Goal: Navigation & Orientation: Find specific page/section

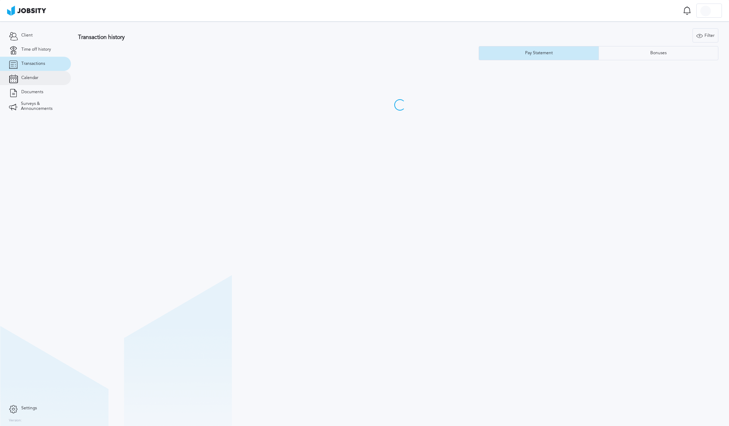
click at [39, 79] on link "Calendar" at bounding box center [35, 78] width 71 height 14
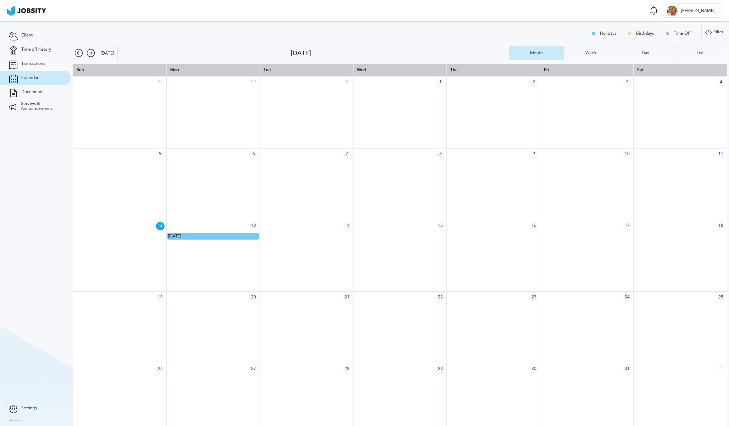
click at [605, 32] on div "Holidays Birthdays Time Off" at bounding box center [642, 34] width 111 height 14
click at [697, 51] on div "List" at bounding box center [700, 53] width 13 height 5
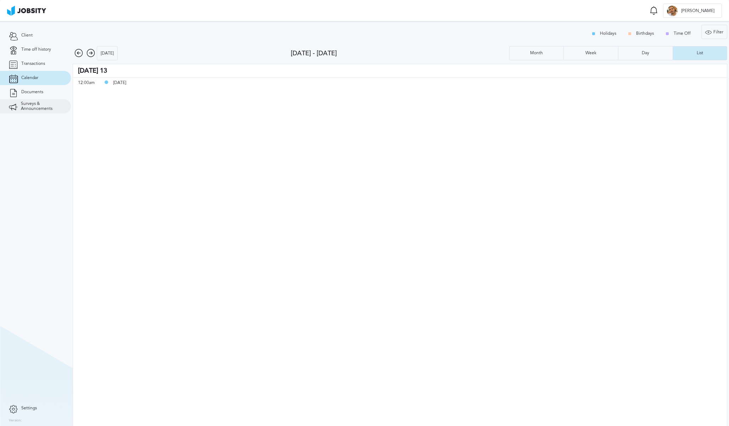
click at [44, 111] on link "Surveys & Announcements" at bounding box center [35, 106] width 71 height 14
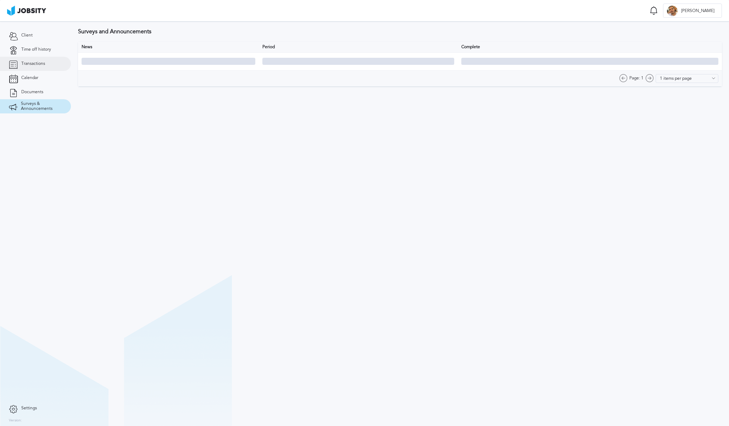
type input "10 items per page"
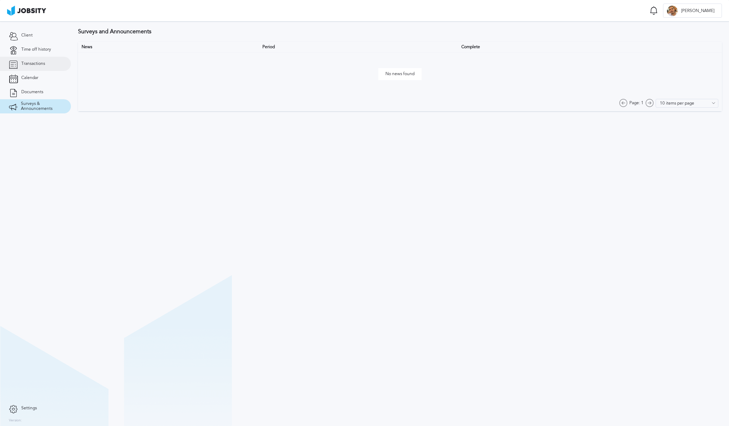
click at [46, 65] on link "Transactions" at bounding box center [35, 64] width 71 height 14
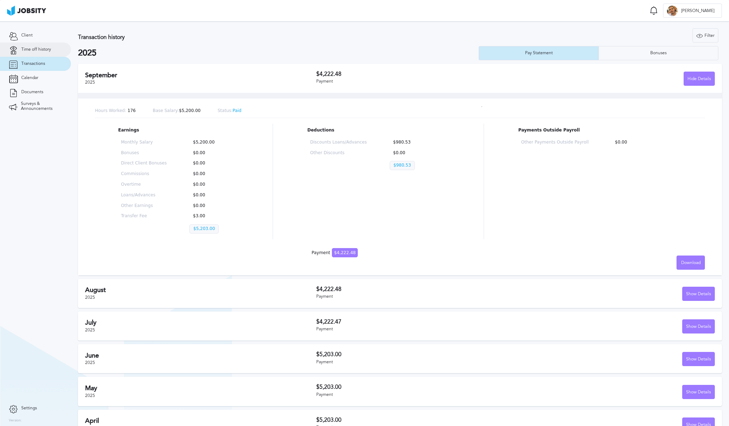
click at [31, 53] on link "Time off history" at bounding box center [35, 50] width 71 height 14
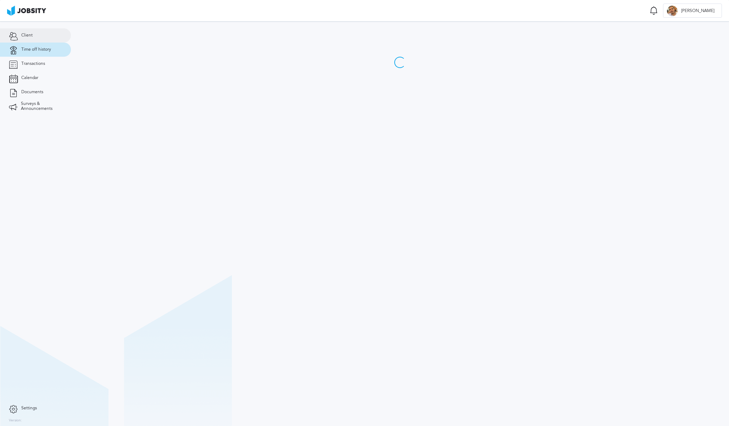
click at [31, 35] on span "Client" at bounding box center [26, 35] width 11 height 5
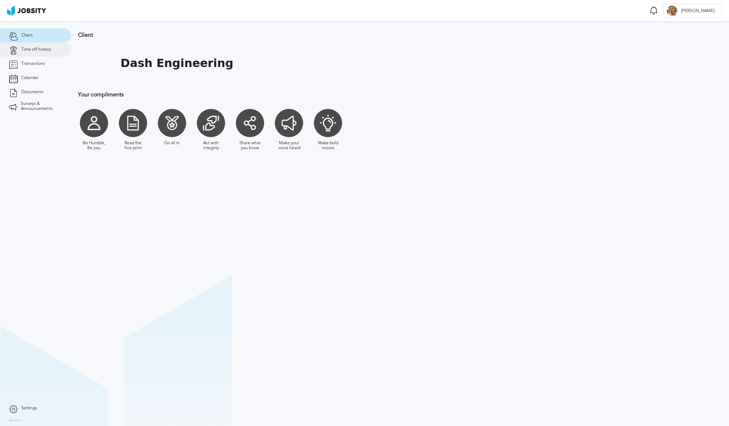
click at [41, 51] on span "Time off history" at bounding box center [36, 49] width 30 height 5
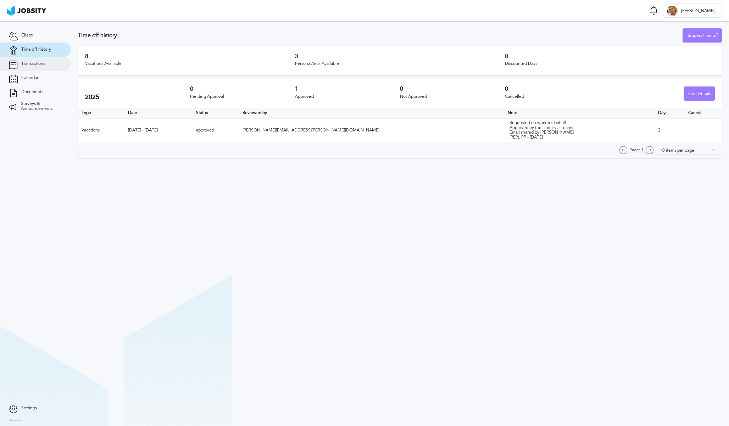
click at [39, 61] on link "Transactions" at bounding box center [35, 64] width 71 height 14
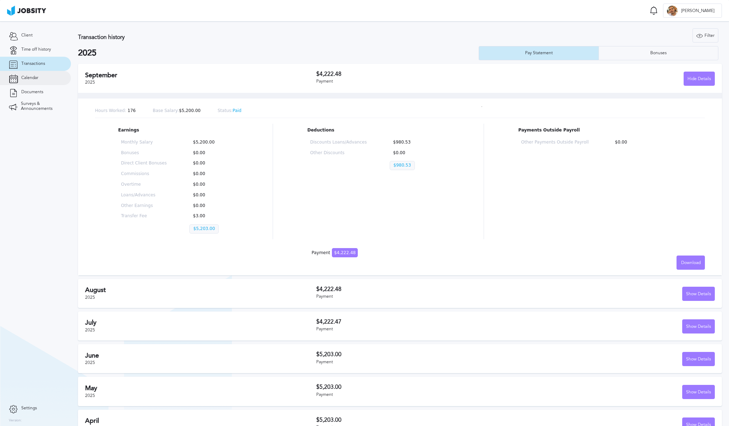
click at [32, 77] on span "Calendar" at bounding box center [29, 78] width 17 height 5
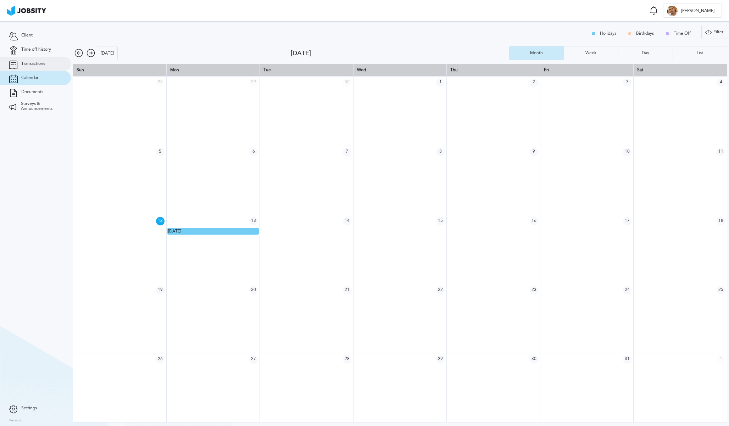
click at [36, 60] on link "Transactions" at bounding box center [35, 64] width 71 height 14
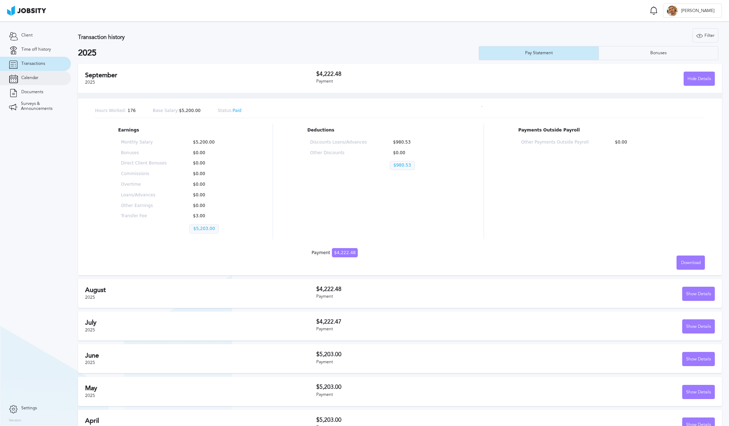
click at [22, 75] on link "Calendar" at bounding box center [35, 78] width 71 height 14
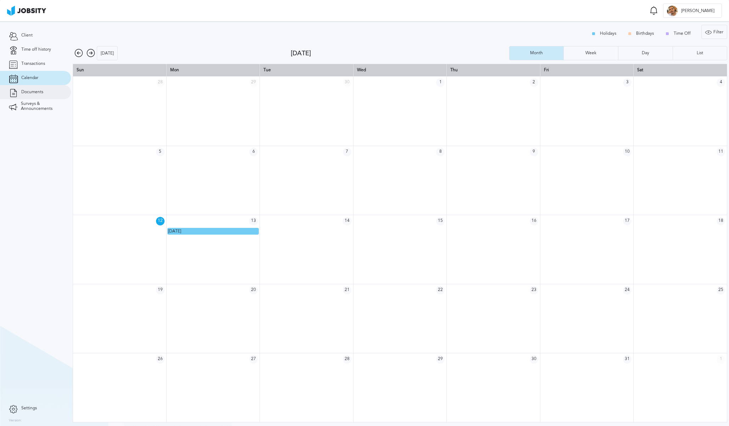
click at [20, 98] on link "Documents" at bounding box center [35, 92] width 71 height 14
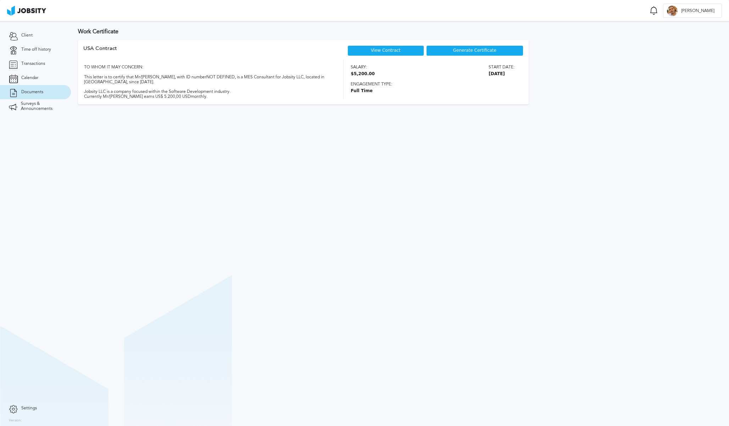
click at [22, 93] on span "Documents" at bounding box center [32, 92] width 22 height 5
click at [22, 106] on span "Surveys & Announcements" at bounding box center [41, 106] width 41 height 10
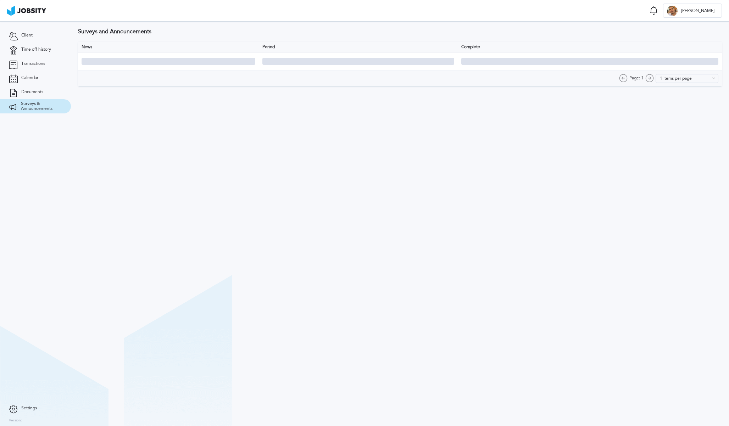
type input "10 items per page"
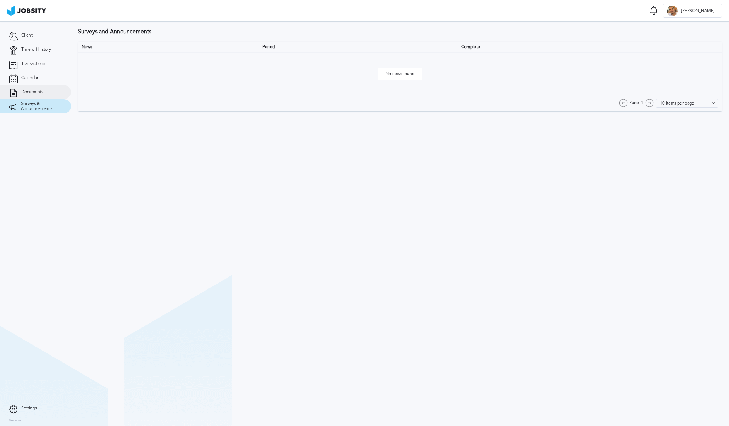
click at [27, 88] on link "Documents" at bounding box center [35, 92] width 71 height 14
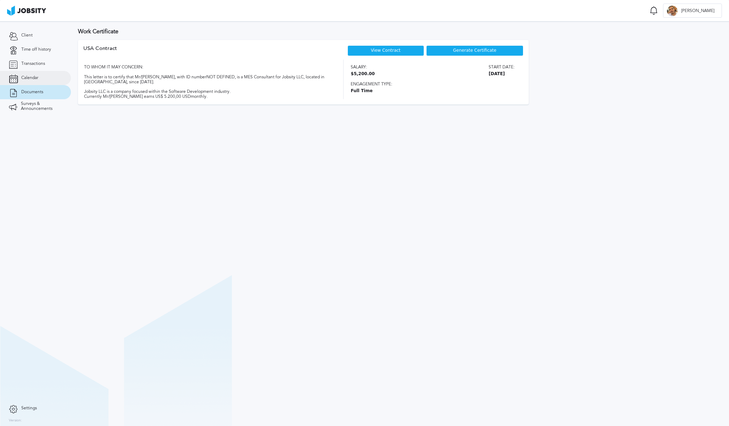
click at [27, 82] on link "Calendar" at bounding box center [35, 78] width 71 height 14
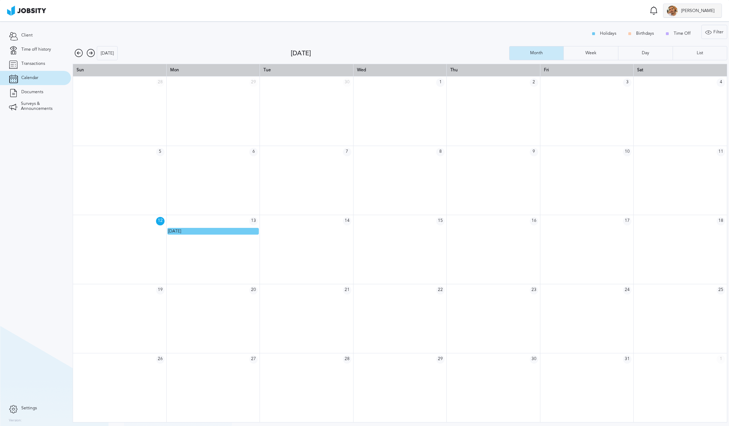
click at [706, 11] on span "[PERSON_NAME]" at bounding box center [698, 11] width 40 height 5
click at [651, 16] on div "Log Out" at bounding box center [364, 213] width 729 height 426
click at [700, 56] on div "List" at bounding box center [700, 53] width 54 height 14
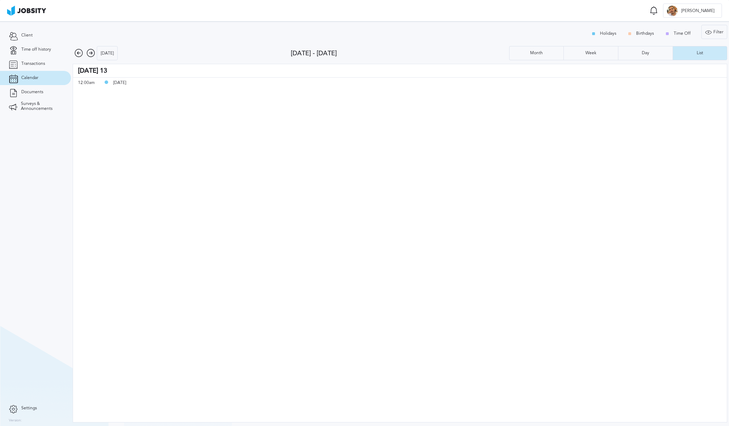
click at [612, 32] on div "Holidays Birthdays Time Off" at bounding box center [642, 34] width 111 height 14
click at [540, 54] on div "Month" at bounding box center [537, 53] width 20 height 5
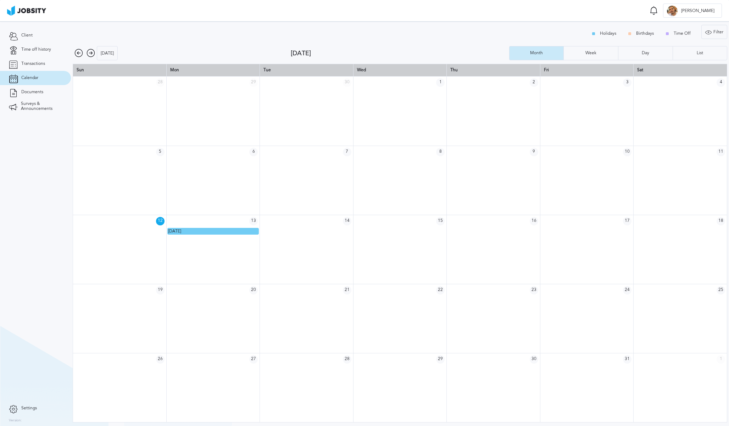
click at [88, 56] on icon at bounding box center [91, 53] width 9 height 9
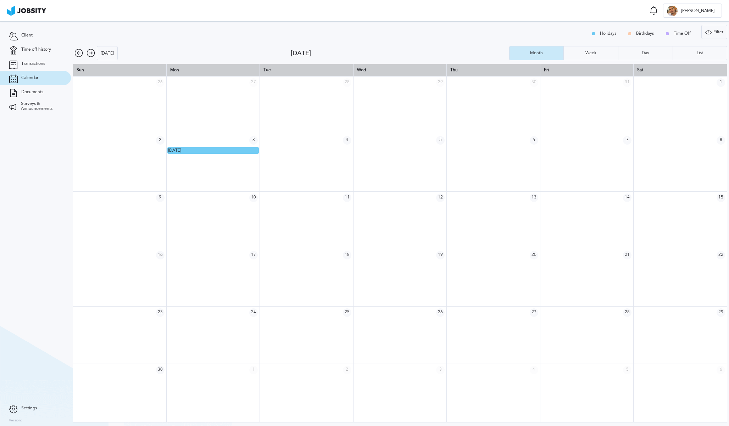
click at [88, 56] on icon at bounding box center [91, 53] width 9 height 9
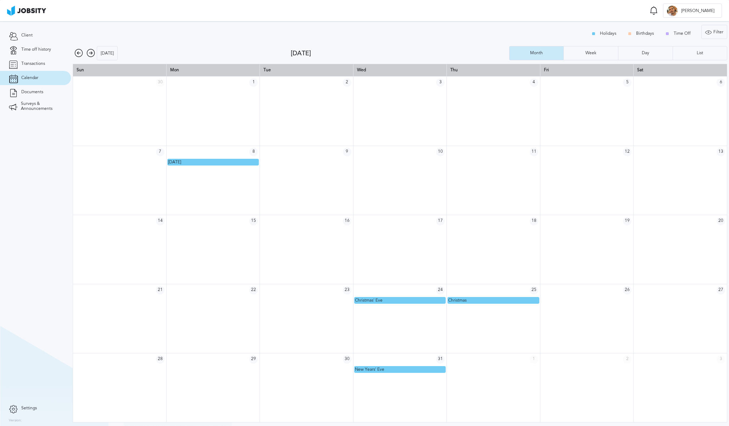
click at [92, 53] on icon at bounding box center [91, 53] width 9 height 9
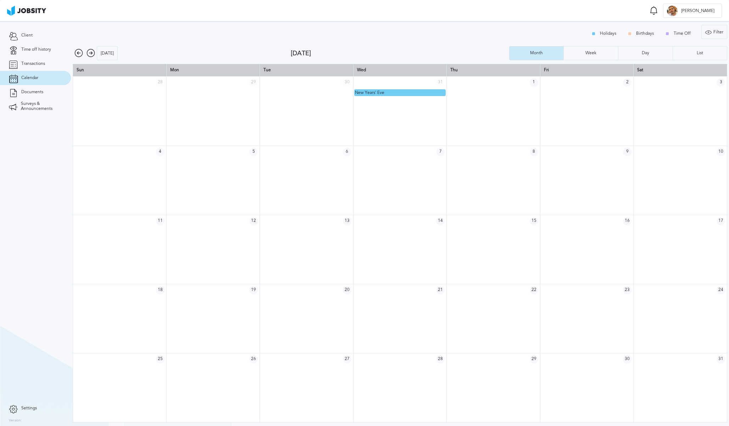
click at [90, 54] on icon at bounding box center [91, 53] width 9 height 9
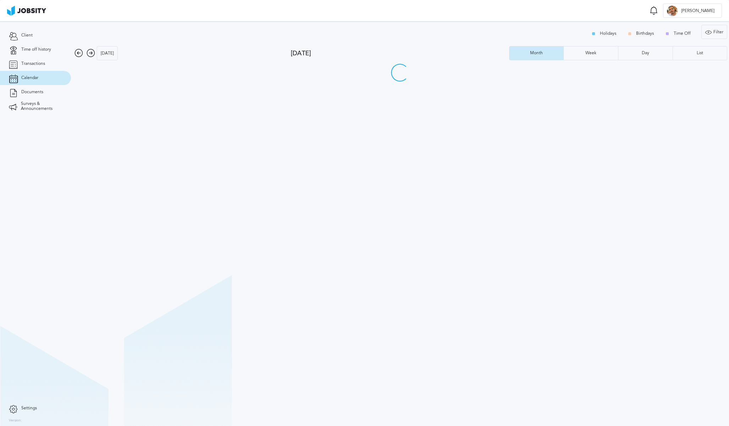
click at [90, 54] on icon at bounding box center [91, 53] width 9 height 9
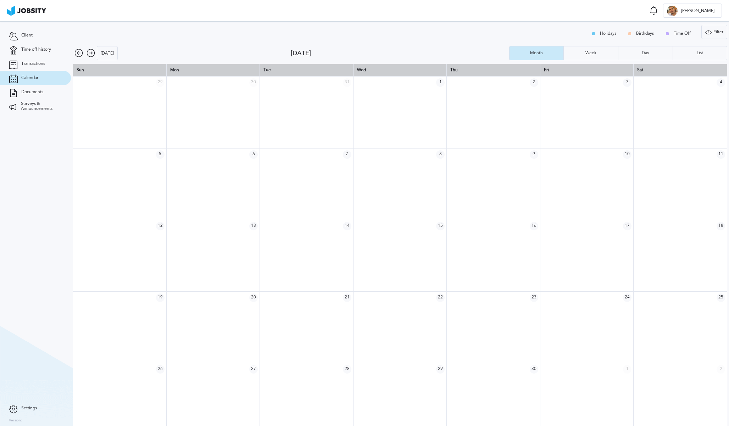
click at [77, 53] on icon at bounding box center [79, 53] width 9 height 9
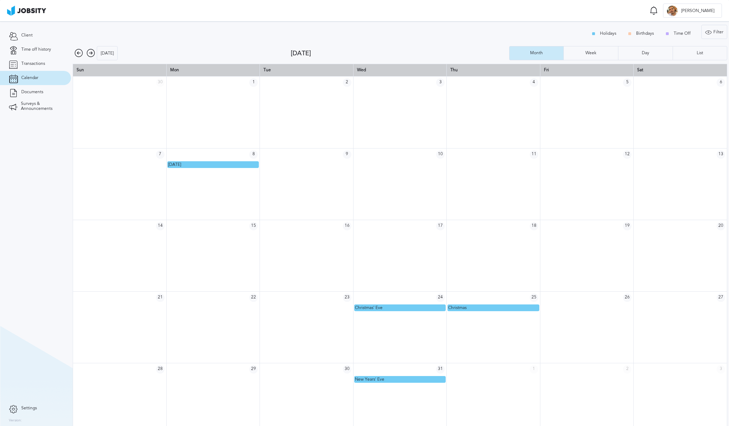
click at [77, 53] on icon at bounding box center [79, 53] width 9 height 9
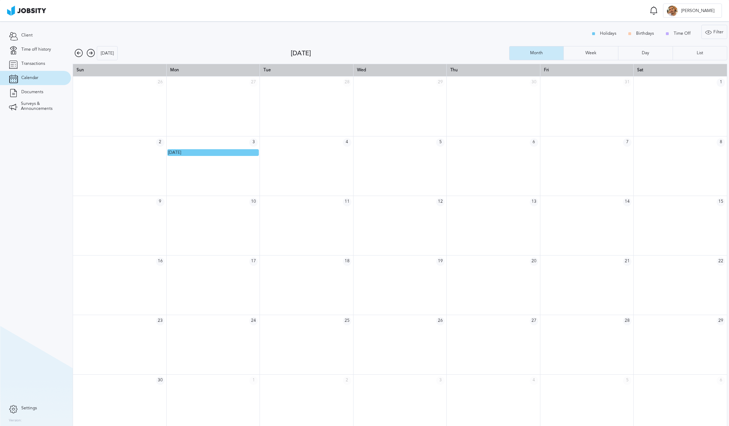
click at [79, 53] on icon at bounding box center [79, 53] width 9 height 9
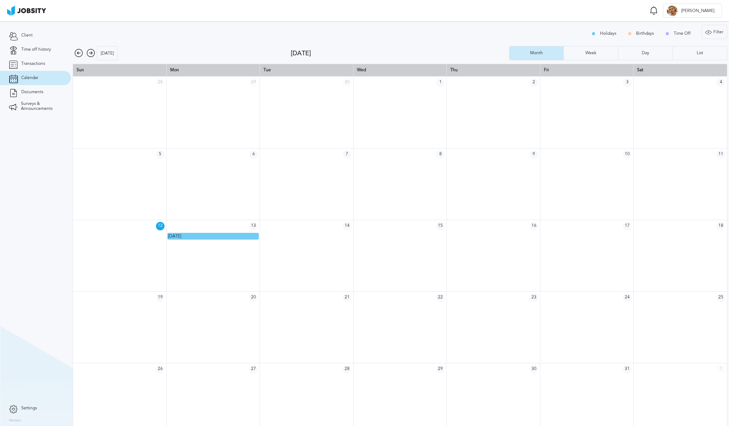
click at [93, 53] on icon at bounding box center [91, 53] width 9 height 9
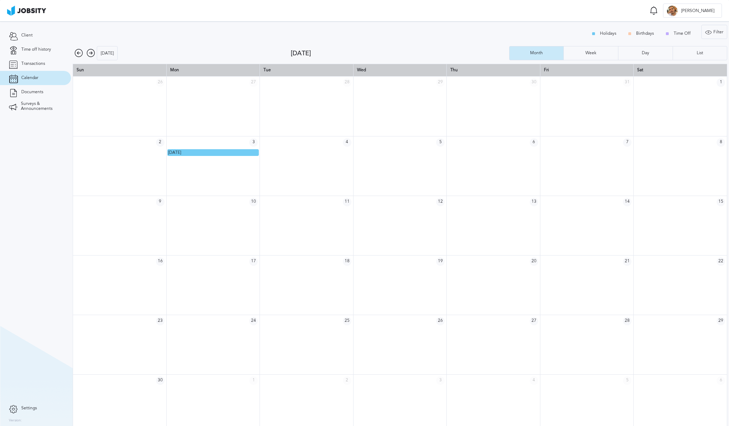
click at [93, 53] on icon at bounding box center [91, 53] width 9 height 9
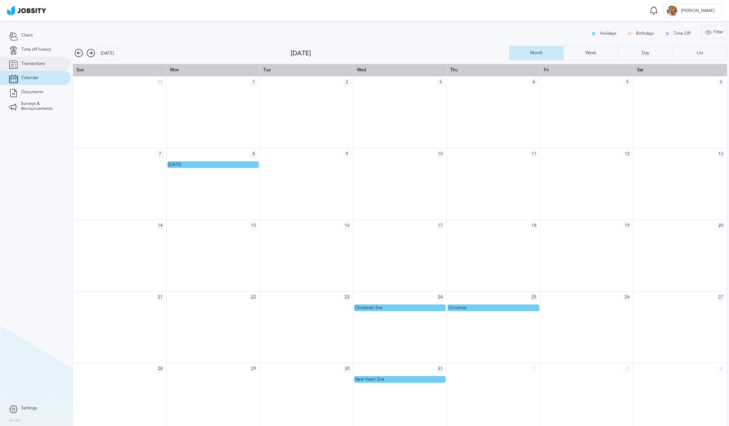
click at [41, 65] on span "Transactions" at bounding box center [33, 63] width 24 height 5
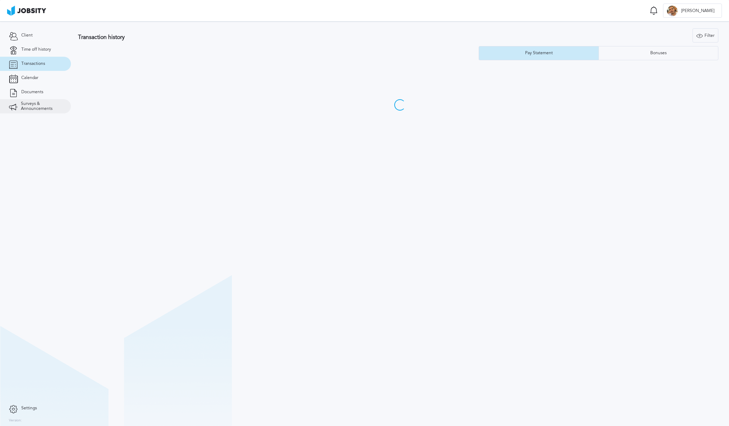
click at [32, 110] on span "Surveys & Announcements" at bounding box center [41, 106] width 41 height 10
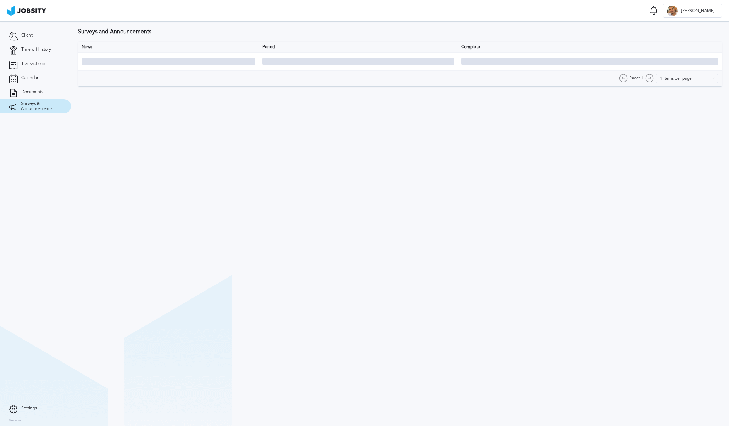
type input "10 items per page"
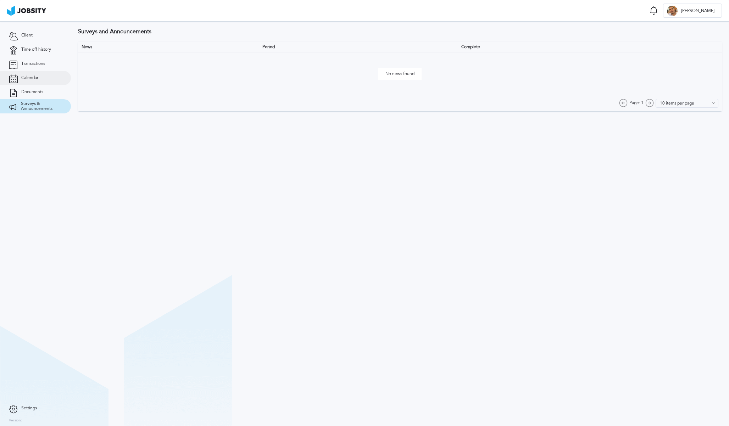
click at [30, 83] on link "Calendar" at bounding box center [35, 78] width 71 height 14
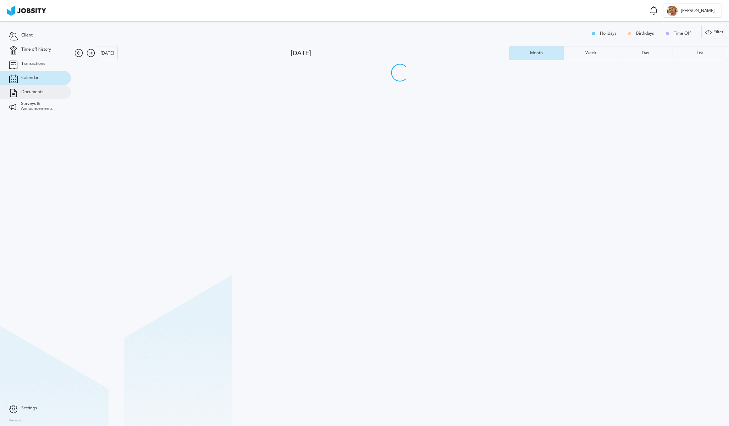
click at [31, 89] on link "Documents" at bounding box center [35, 92] width 71 height 14
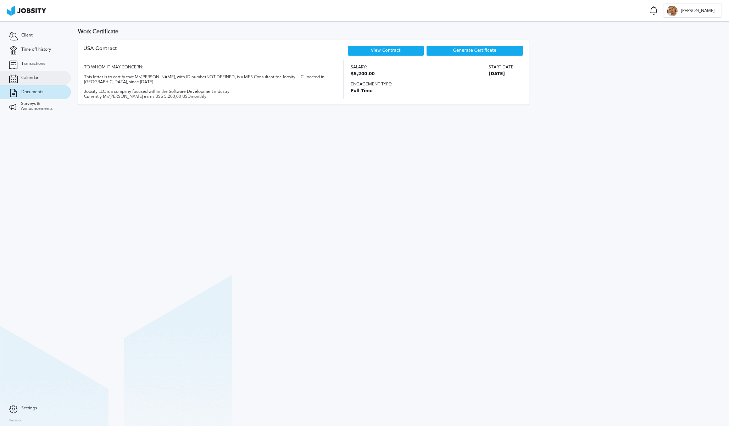
click at [30, 77] on span "Calendar" at bounding box center [29, 78] width 17 height 5
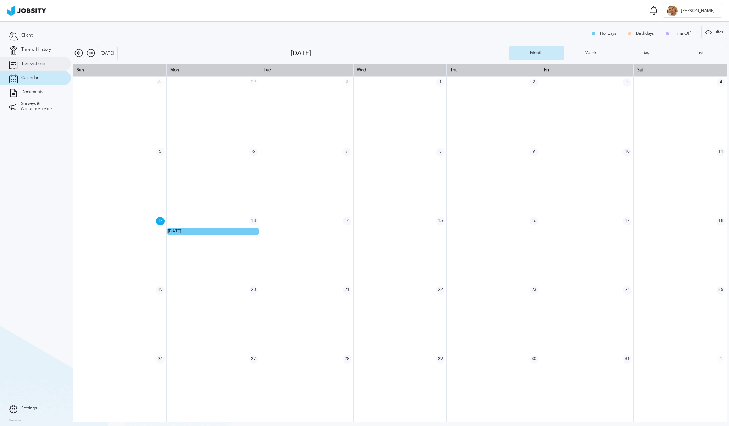
click at [32, 65] on span "Transactions" at bounding box center [33, 63] width 24 height 5
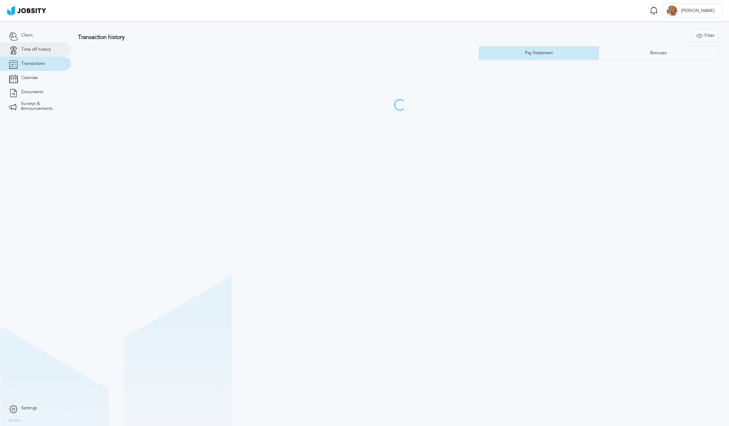
click at [35, 46] on link "Time off history" at bounding box center [35, 50] width 71 height 14
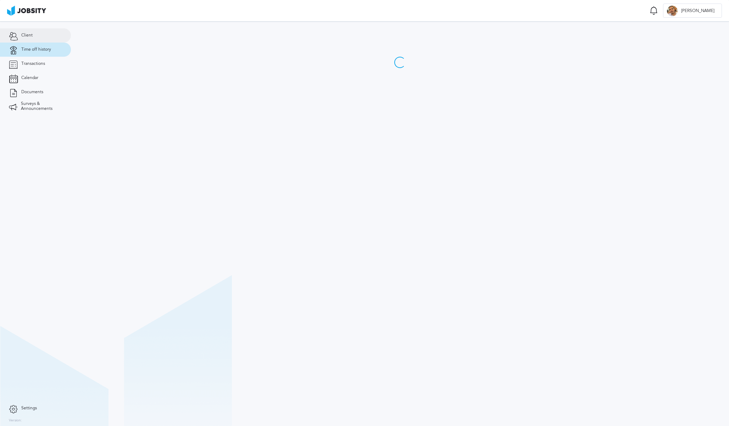
click at [35, 42] on link "Client" at bounding box center [35, 35] width 71 height 14
